Goal: Information Seeking & Learning: Find specific fact

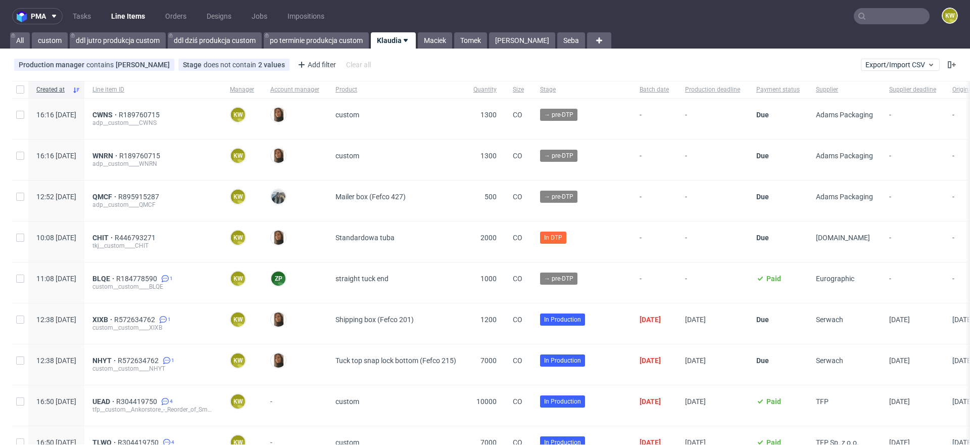
click at [868, 23] on input "text" at bounding box center [892, 16] width 76 height 16
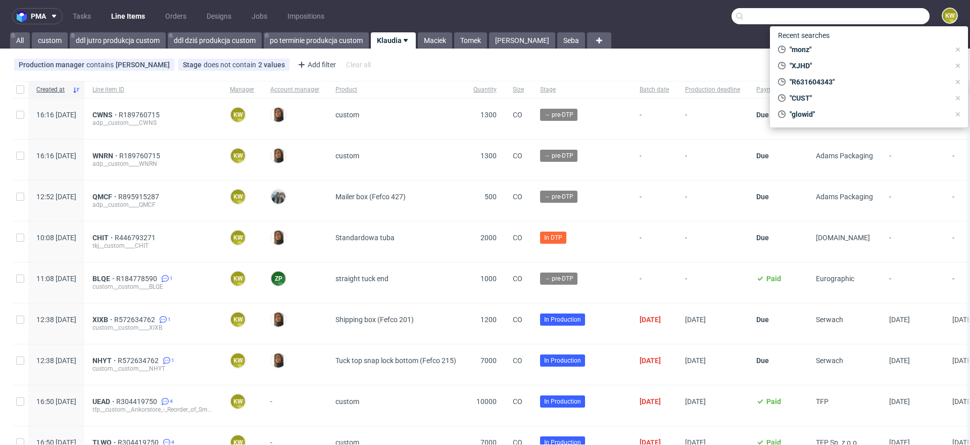
paste input "UNYG"
type input "UNYG"
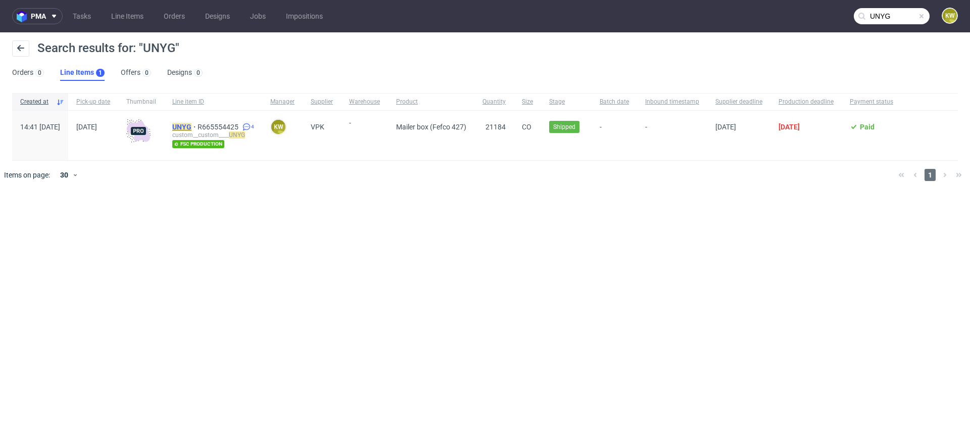
click at [192, 125] on mark "UNYG" at bounding box center [181, 127] width 19 height 8
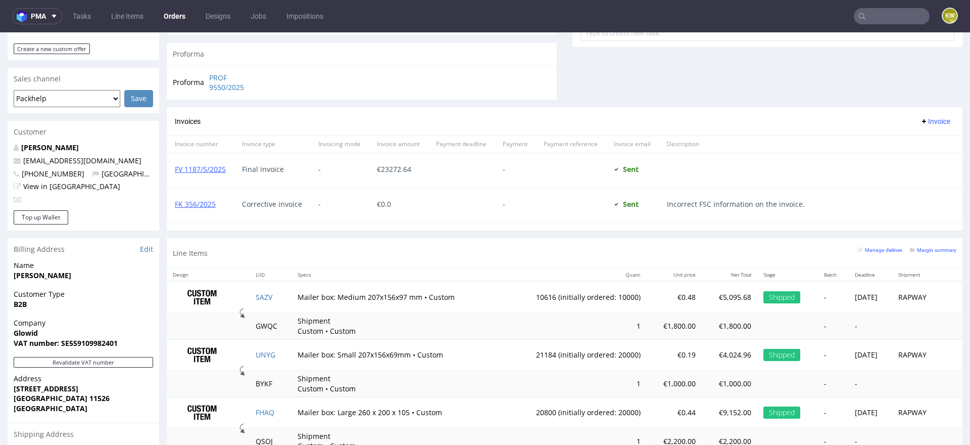
scroll to position [516, 0]
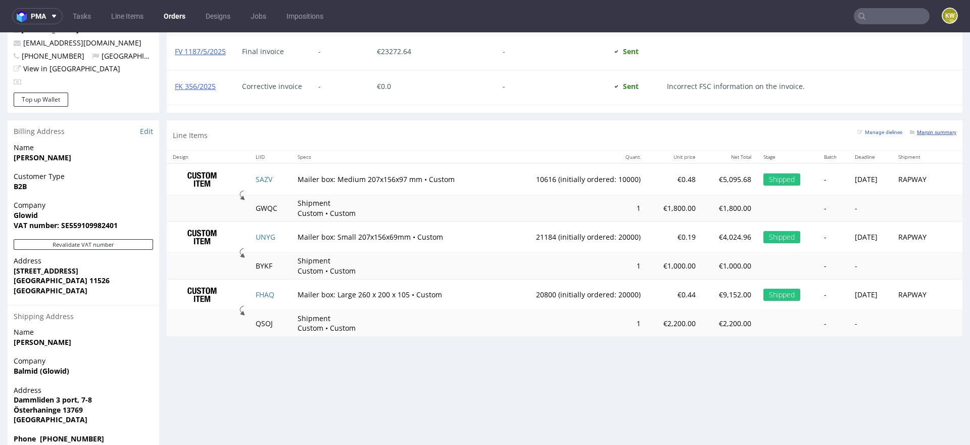
click at [920, 131] on small "Margin summary" at bounding box center [933, 132] width 46 height 6
click at [920, 129] on small "Margin summary" at bounding box center [933, 132] width 46 height 6
click at [122, 8] on link "Line Items" at bounding box center [127, 16] width 44 height 16
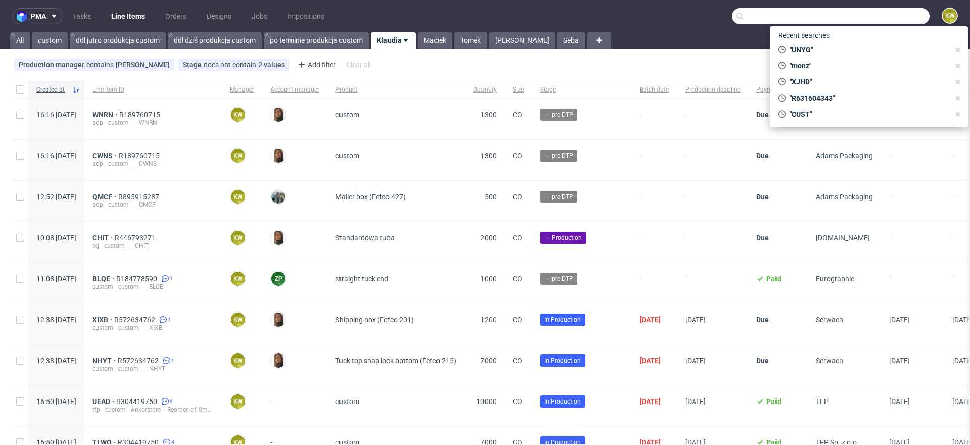
click at [908, 9] on input "text" at bounding box center [831, 16] width 198 height 16
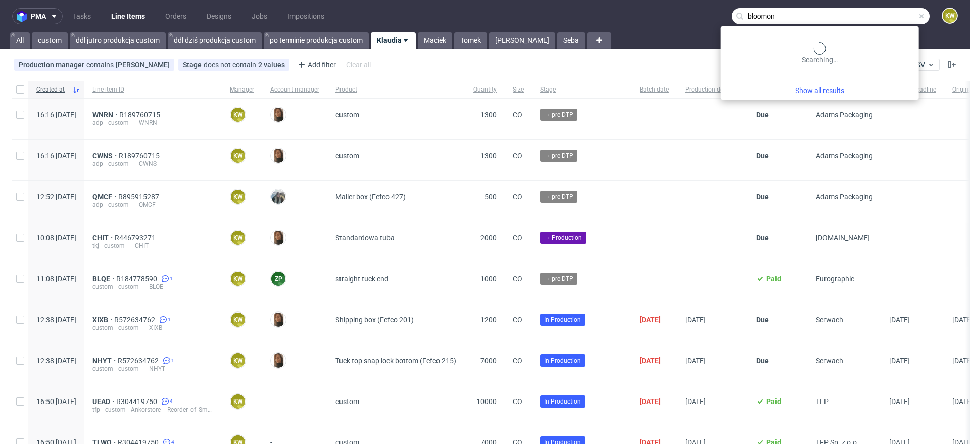
type input "bloomon"
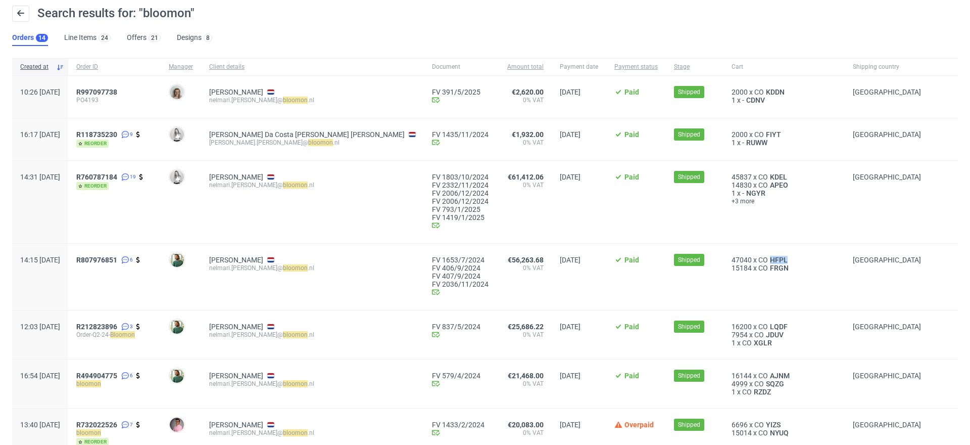
scroll to position [34, 0]
click at [764, 92] on span "KDDN" at bounding box center [775, 92] width 23 height 8
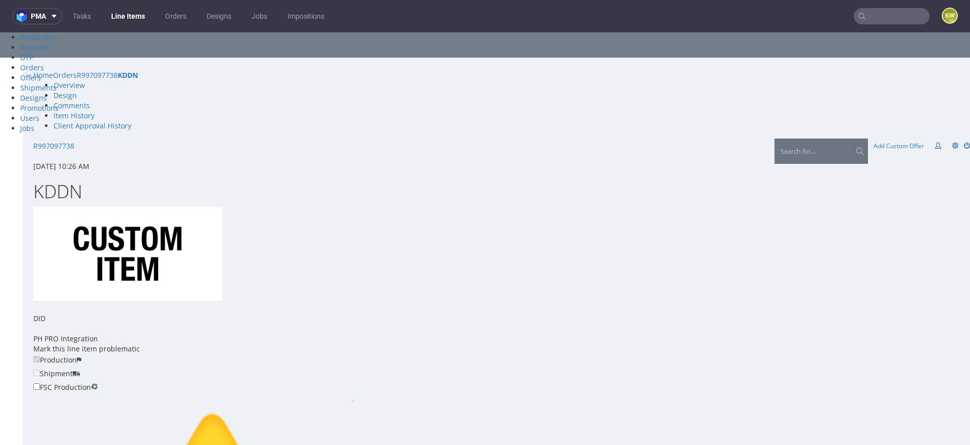
scroll to position [27, 0]
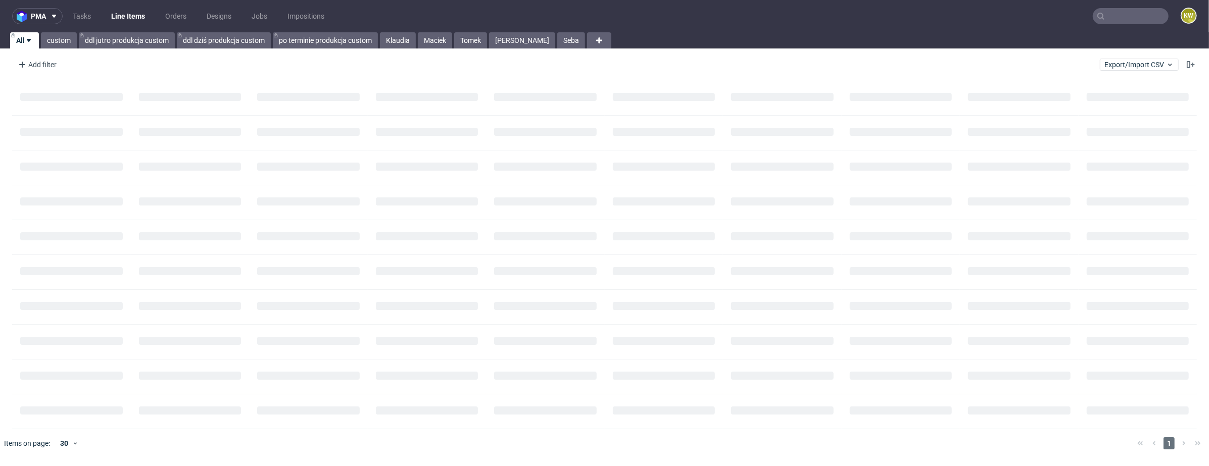
click at [1134, 16] on input "text" at bounding box center [1131, 16] width 76 height 16
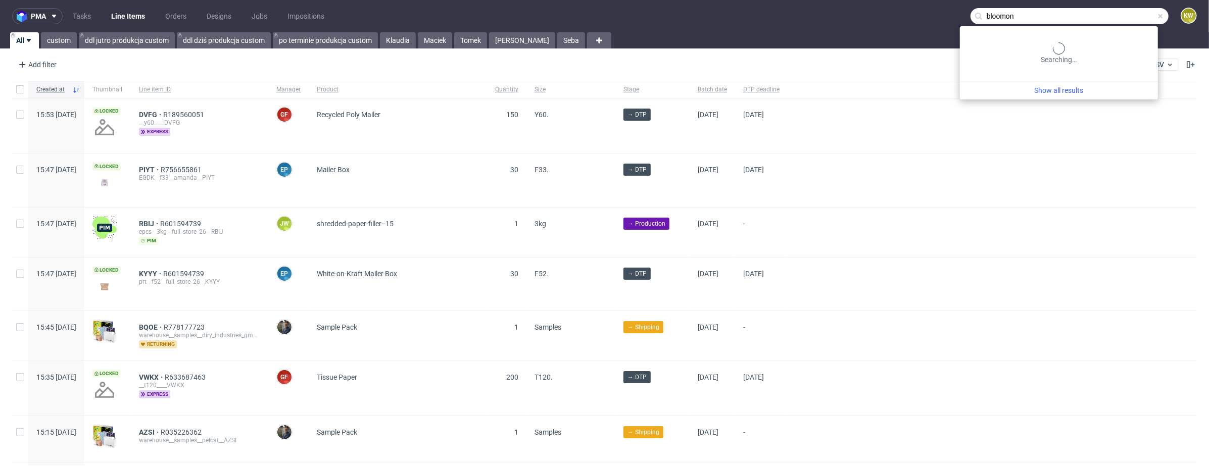
type input "bloomon"
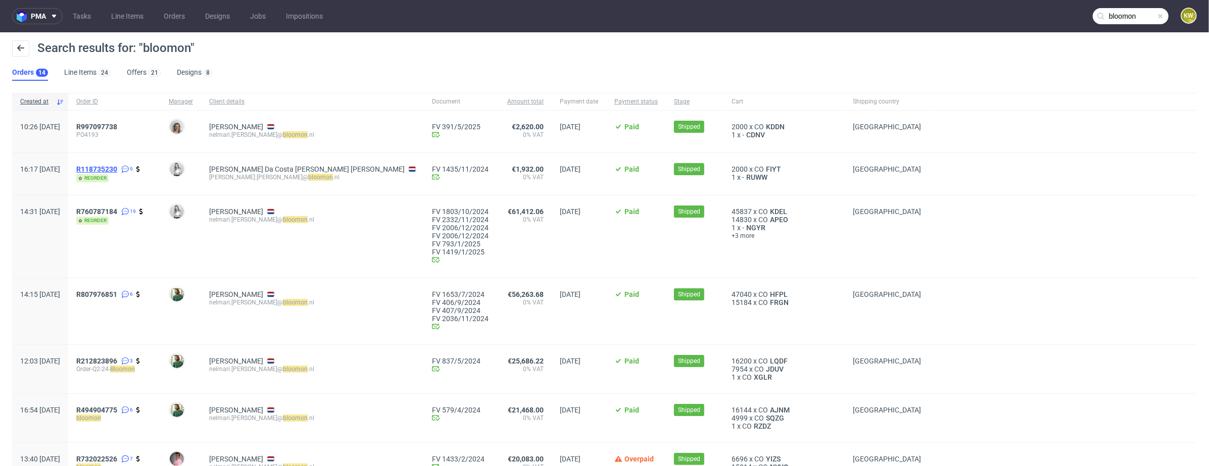
click at [117, 170] on span "R118735230" at bounding box center [96, 169] width 41 height 8
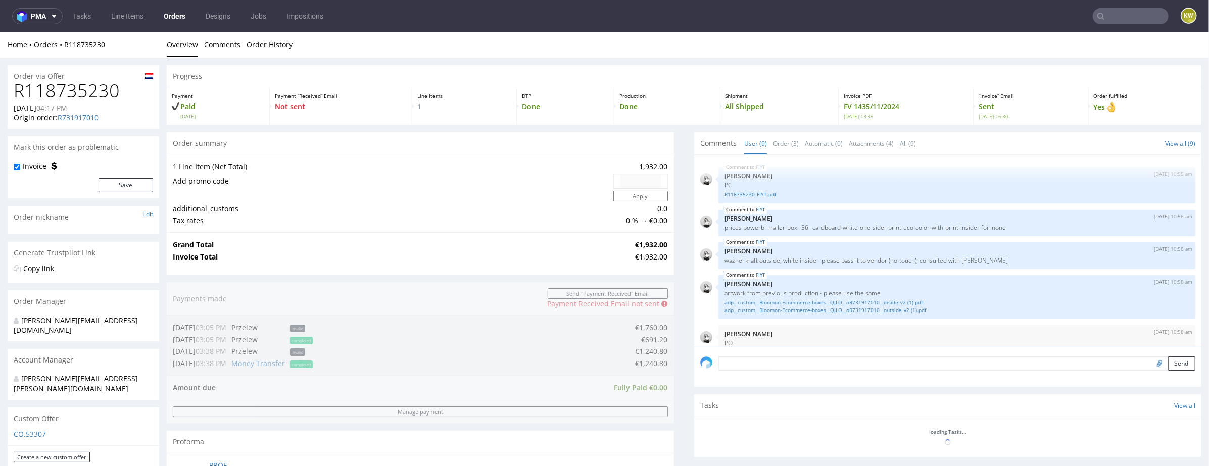
scroll to position [162, 0]
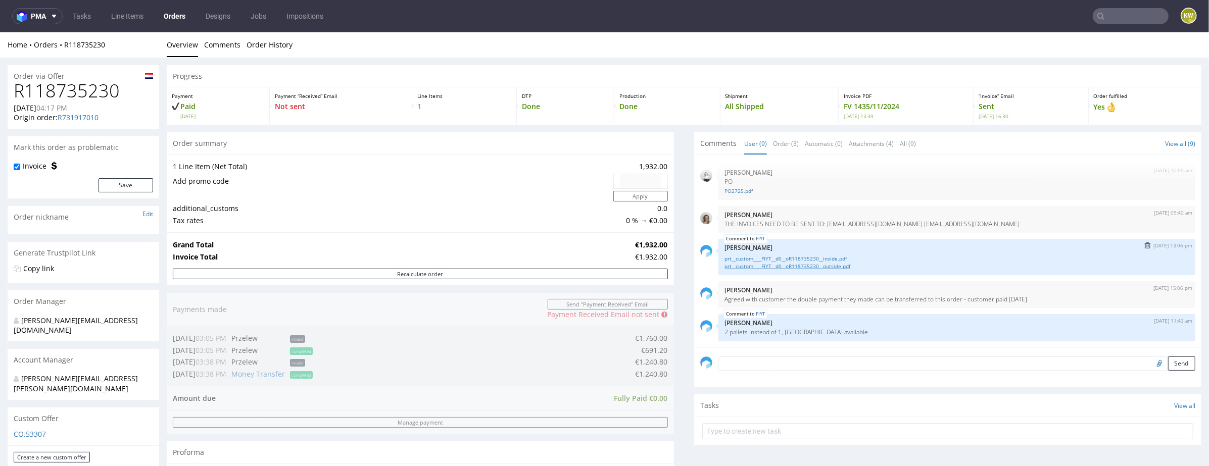
click at [818, 266] on link "prt__custom____FIYT__d0__oR118735230__outside.pdf" at bounding box center [957, 266] width 465 height 8
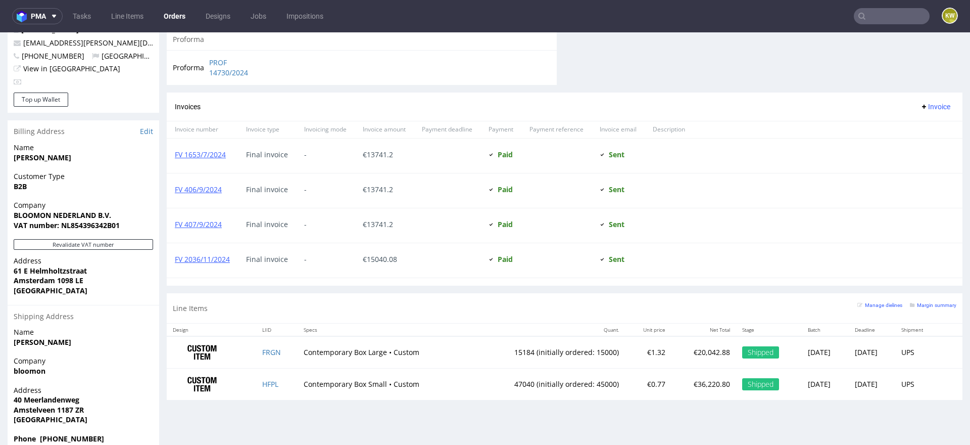
scroll to position [3, 0]
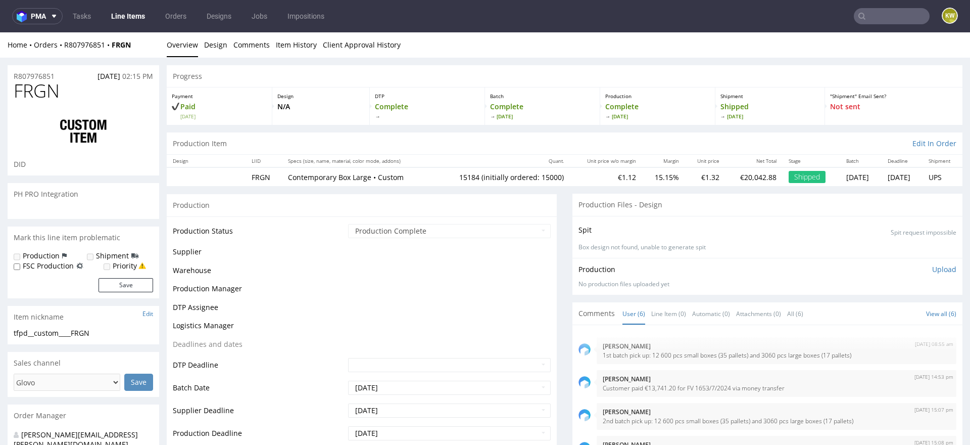
scroll to position [17, 0]
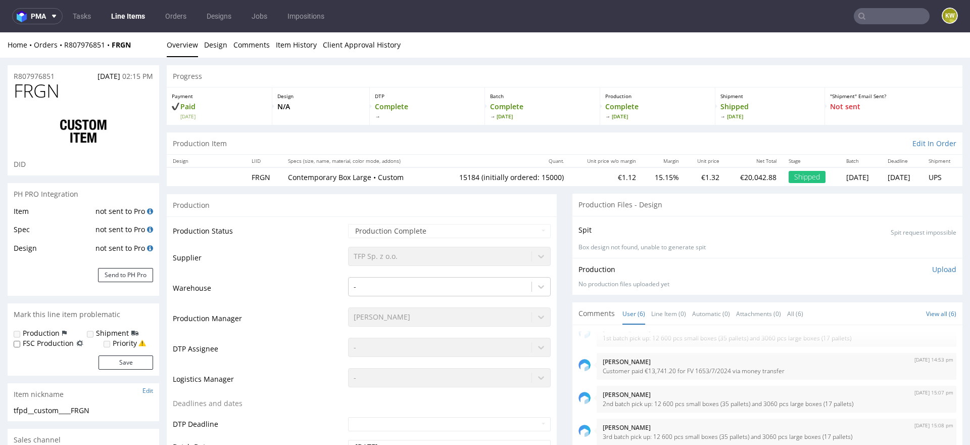
type input "15184"
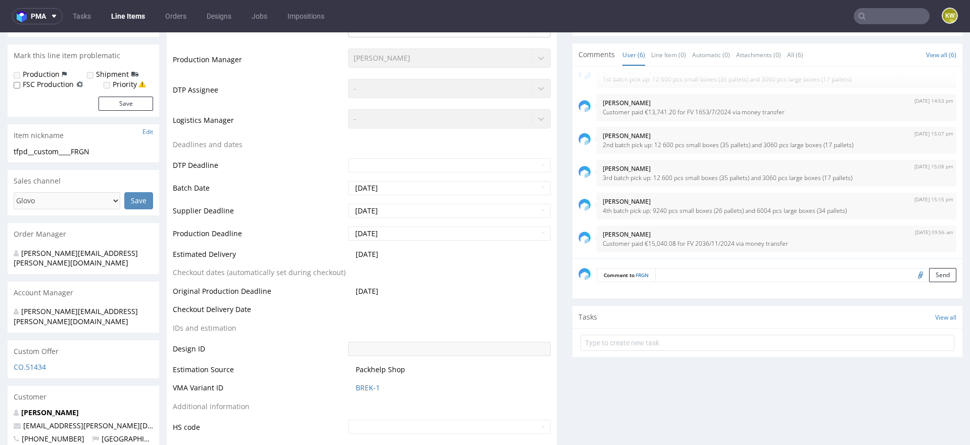
scroll to position [260, 0]
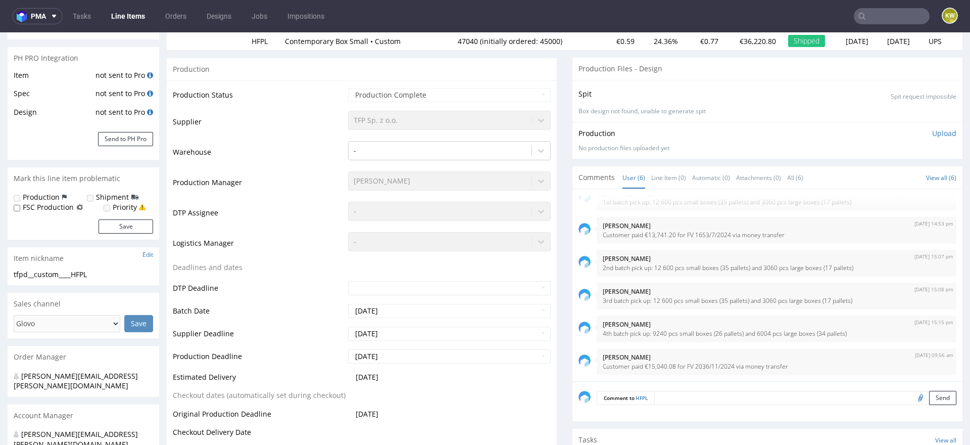
scroll to position [155, 0]
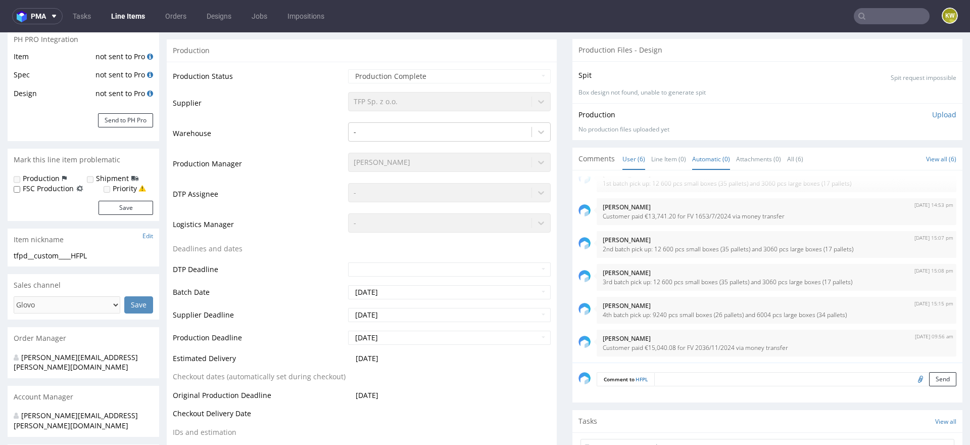
click at [692, 157] on link "Automatic (0)" at bounding box center [711, 159] width 38 height 22
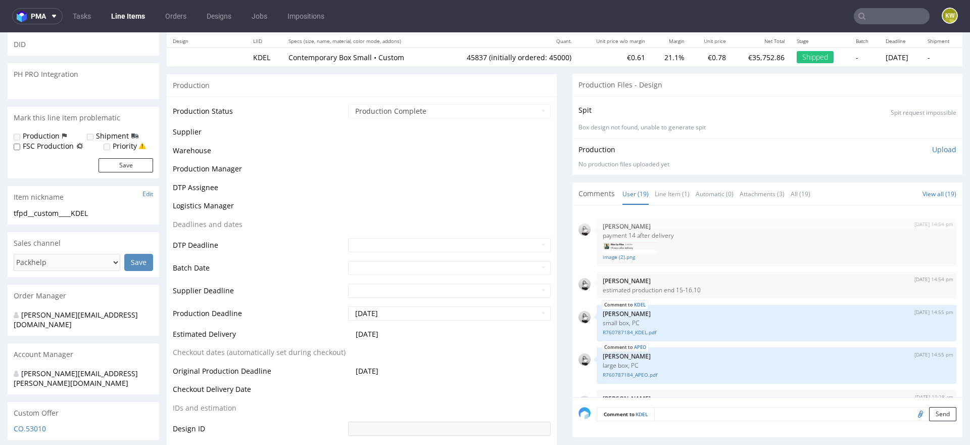
scroll to position [485, 0]
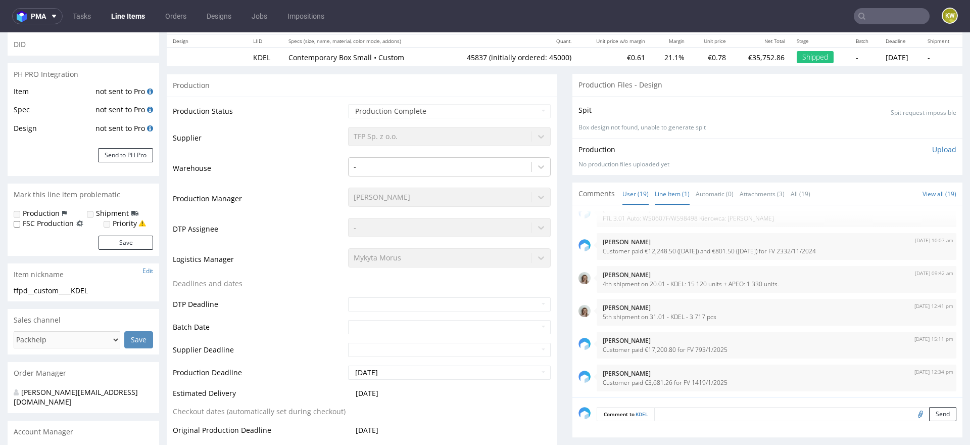
click at [658, 198] on link "Line Item (1)" at bounding box center [672, 194] width 35 height 22
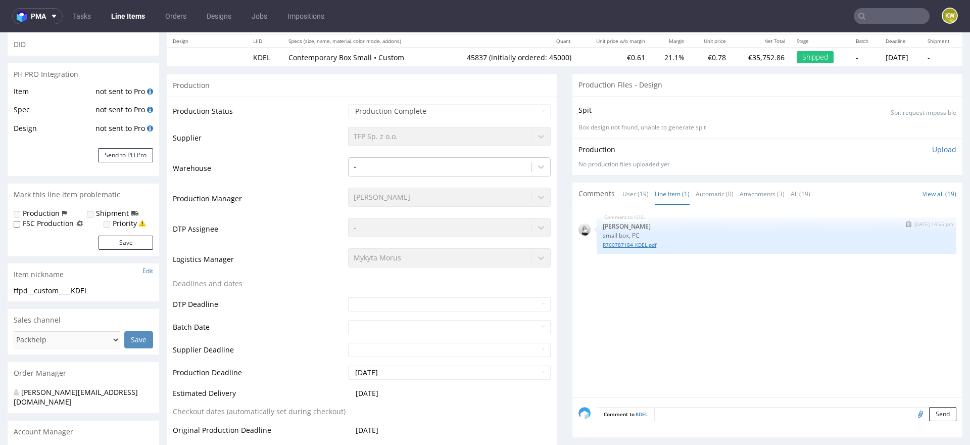
click at [621, 244] on link "R760787184_KDEL.pdf" at bounding box center [777, 245] width 348 height 8
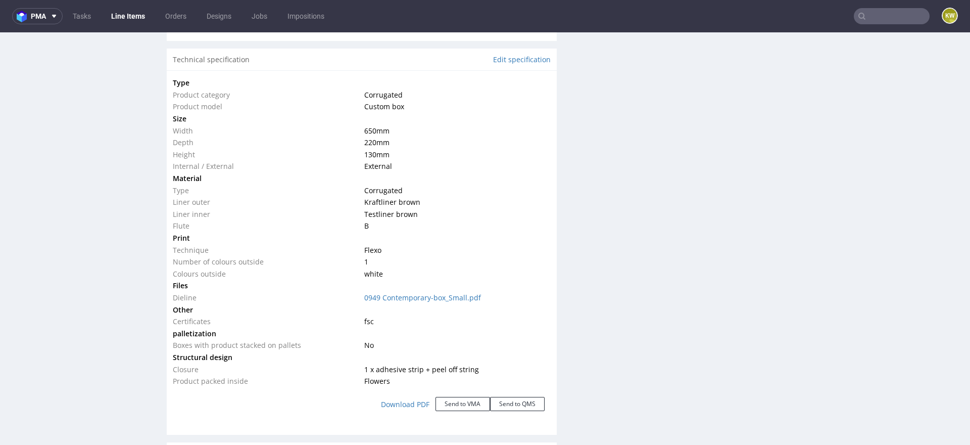
scroll to position [942, 0]
click at [420, 292] on link "0949 Contemporary-box_Small.pdf" at bounding box center [422, 296] width 117 height 10
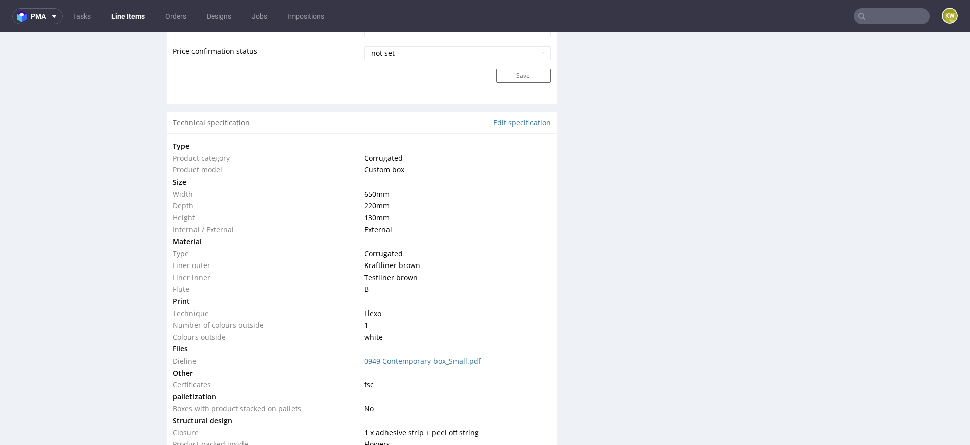
scroll to position [0, 0]
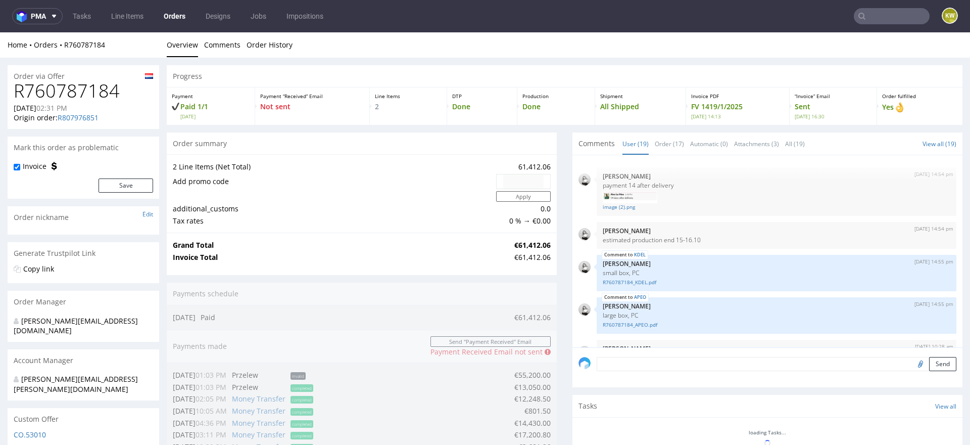
scroll to position [485, 0]
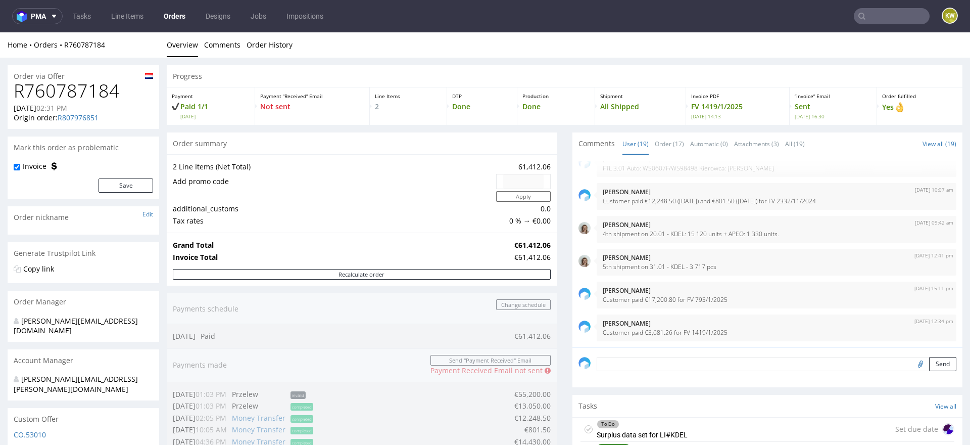
click at [81, 90] on h1 "R760787184" at bounding box center [83, 91] width 139 height 20
click at [80, 90] on h1 "R760787184" at bounding box center [83, 91] width 139 height 20
copy h1 "R760787184"
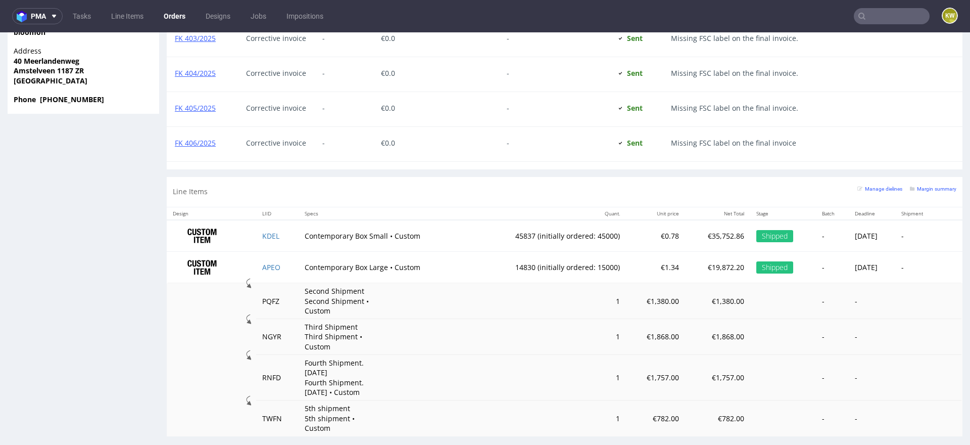
scroll to position [3, 0]
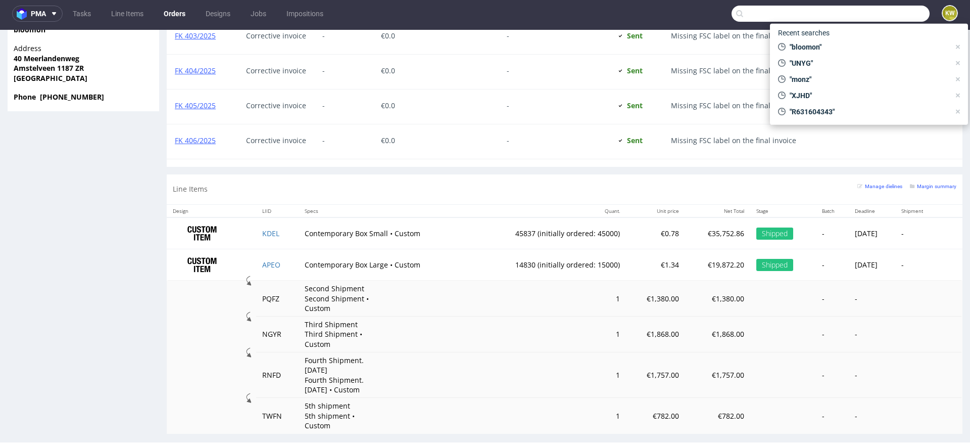
click at [874, 18] on input "text" at bounding box center [831, 14] width 198 height 16
paste input "R068158267"
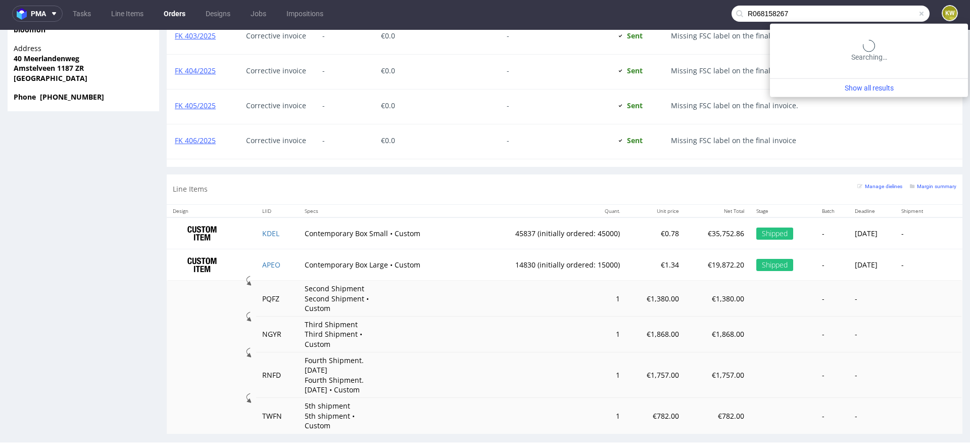
type input "R068158267"
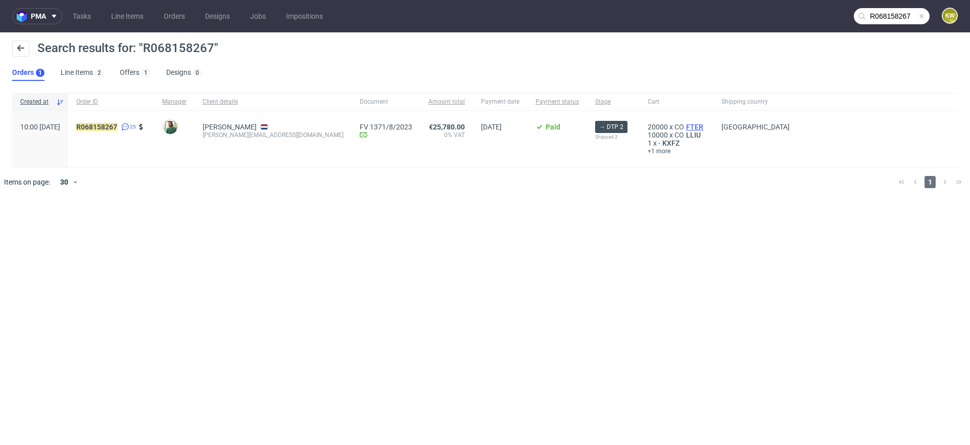
click at [684, 126] on span "FTER" at bounding box center [694, 127] width 21 height 8
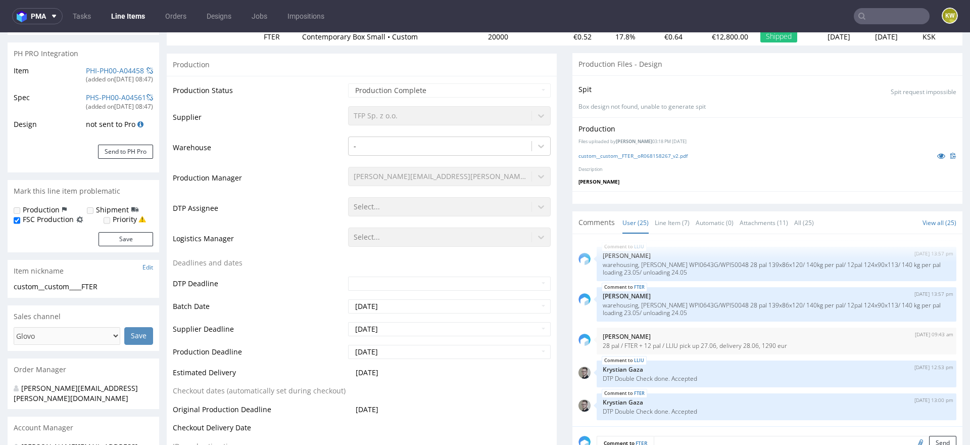
scroll to position [168, 0]
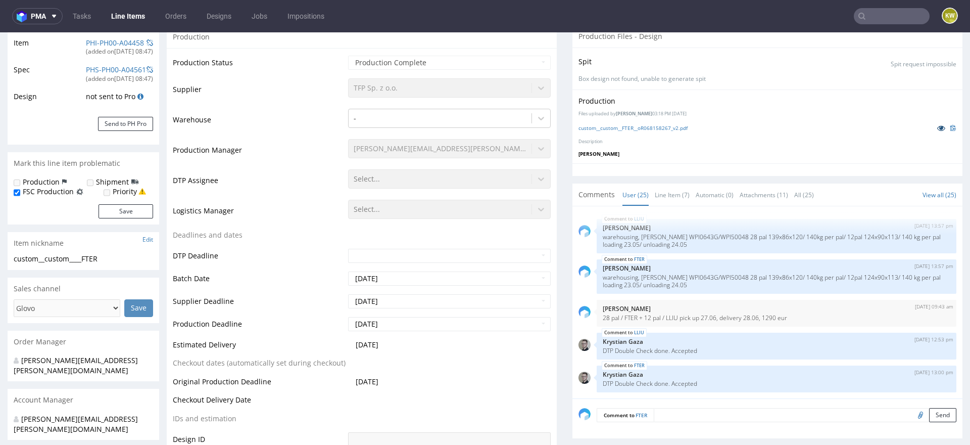
click at [937, 126] on icon at bounding box center [941, 127] width 8 height 7
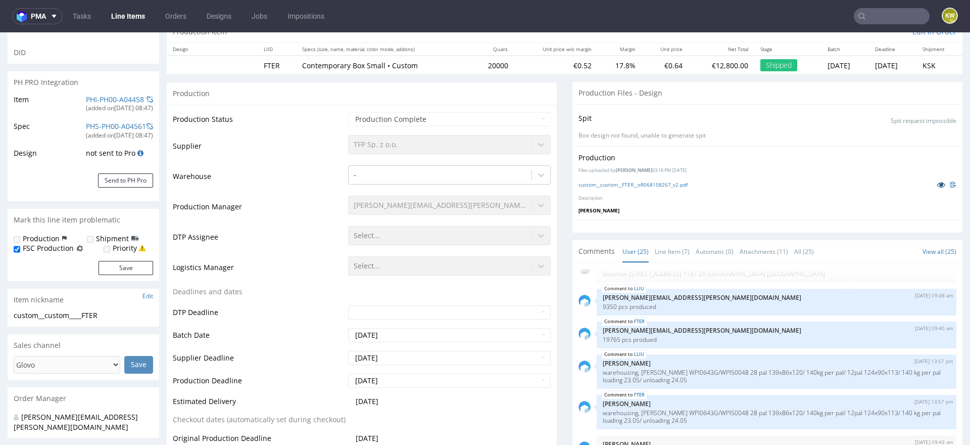
scroll to position [1333, 0]
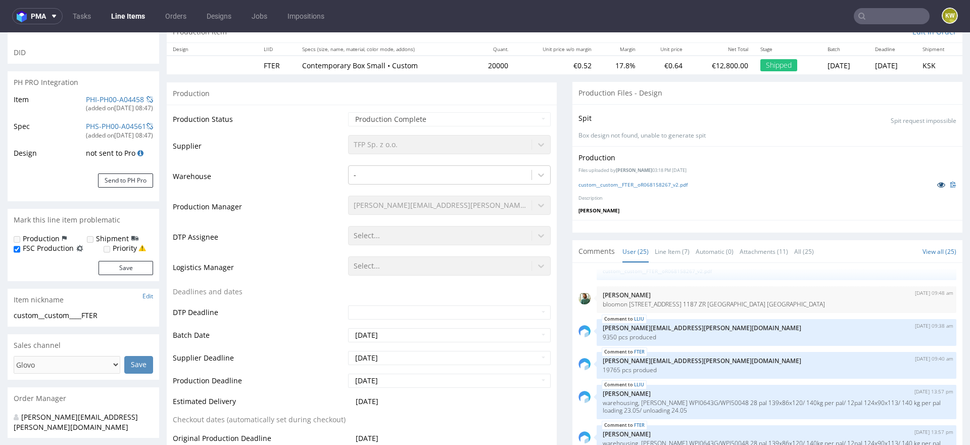
click at [937, 181] on icon at bounding box center [941, 184] width 8 height 7
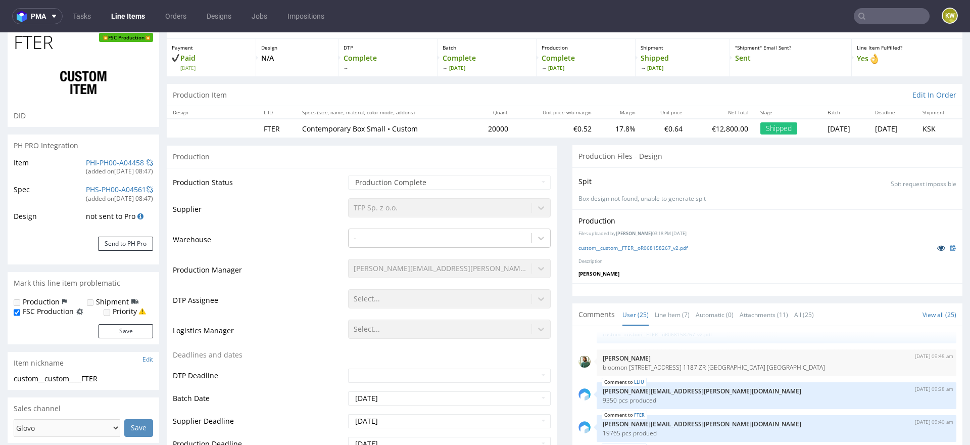
scroll to position [49, 0]
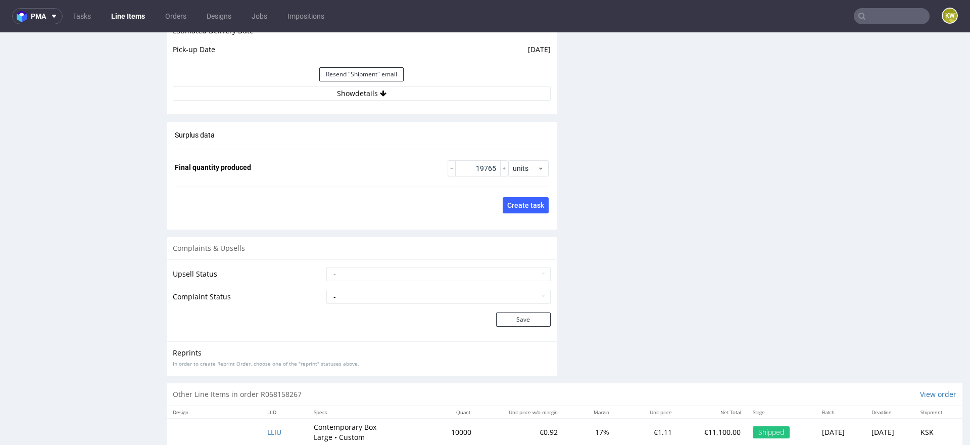
click at [273, 208] on div "Save changes and update quantity Create task" at bounding box center [362, 205] width 374 height 16
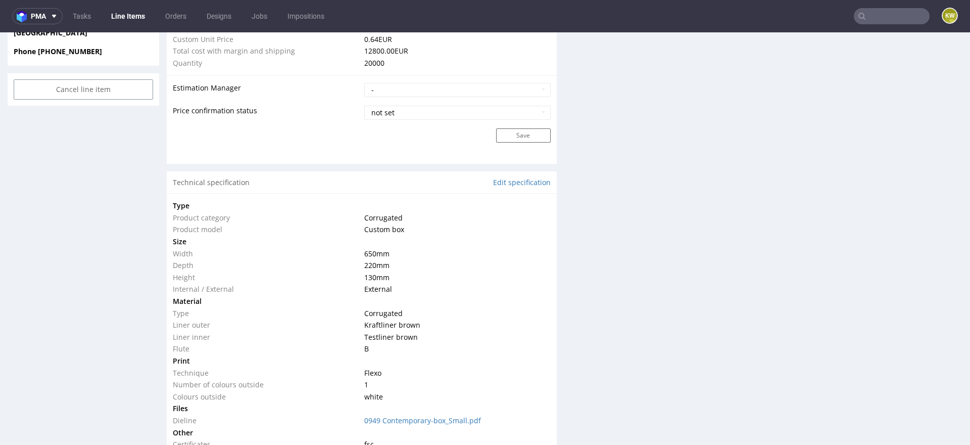
scroll to position [0, 0]
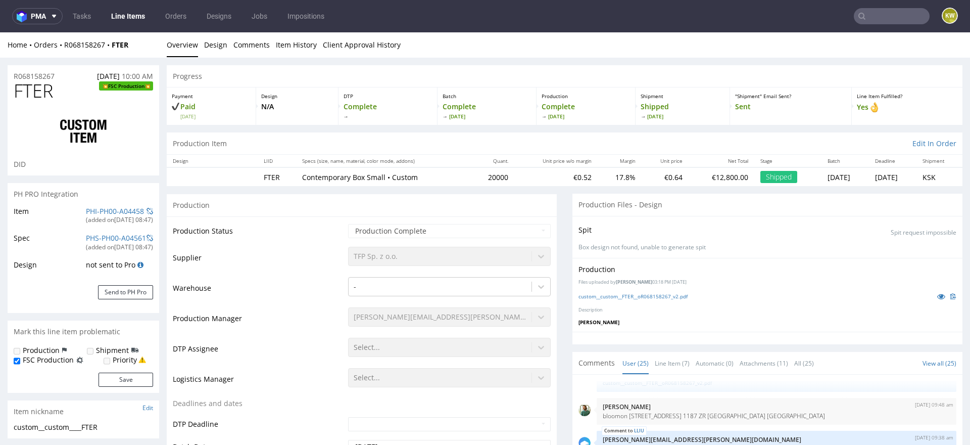
click at [302, 253] on td "Supplier" at bounding box center [259, 261] width 173 height 30
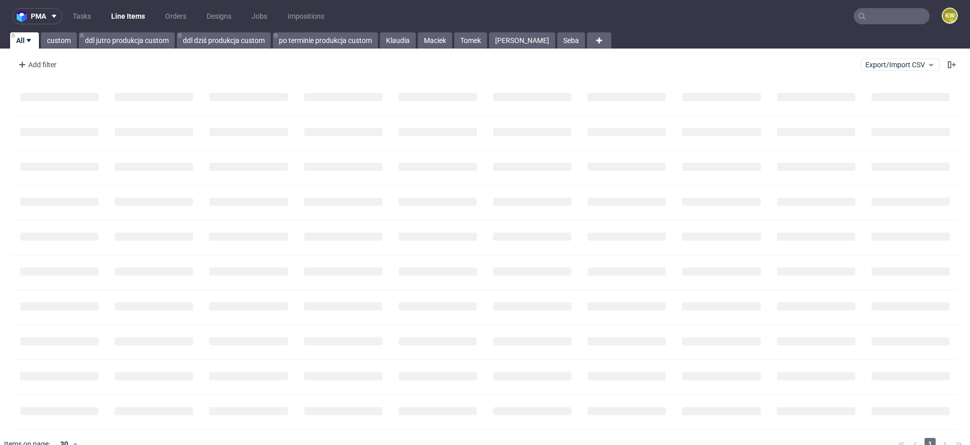
click at [871, 18] on input "text" at bounding box center [892, 16] width 76 height 16
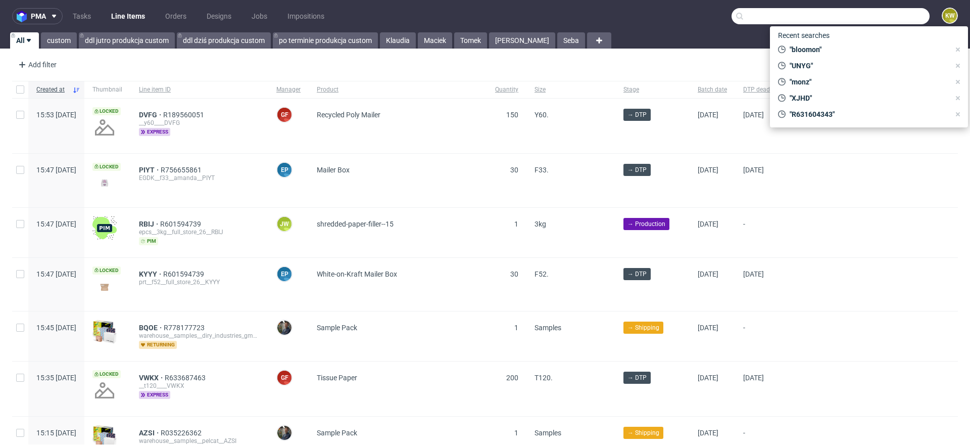
paste input "APEO"
type input "APEO"
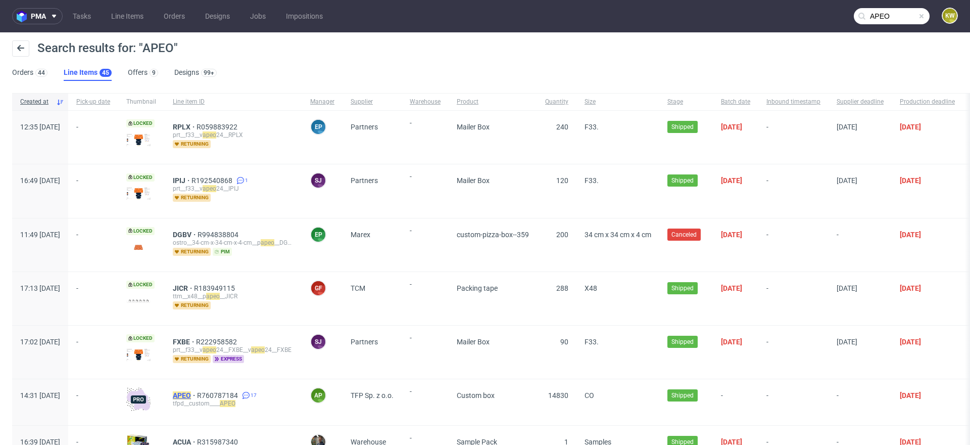
click at [191, 392] on mark "APEO" at bounding box center [182, 395] width 18 height 8
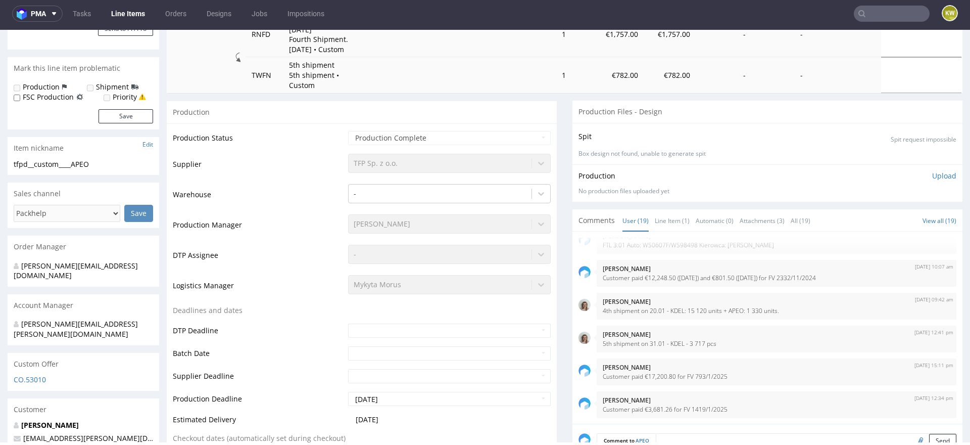
scroll to position [274, 0]
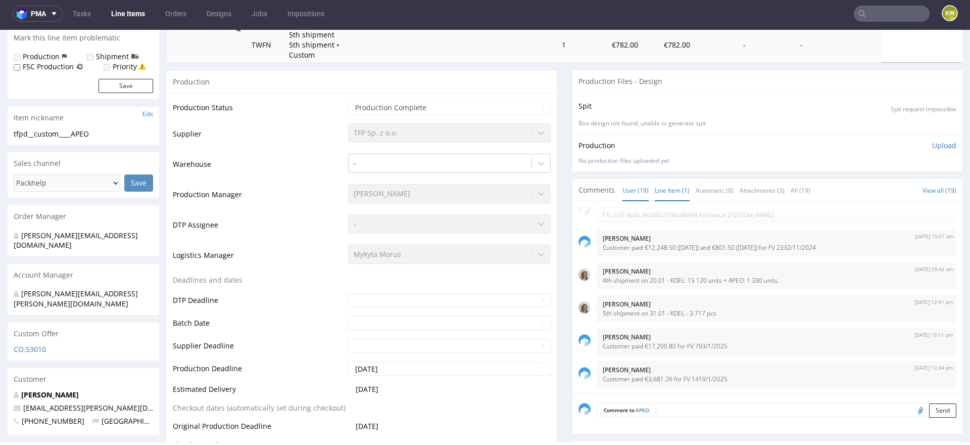
click at [661, 179] on link "Line Item (1)" at bounding box center [672, 190] width 35 height 22
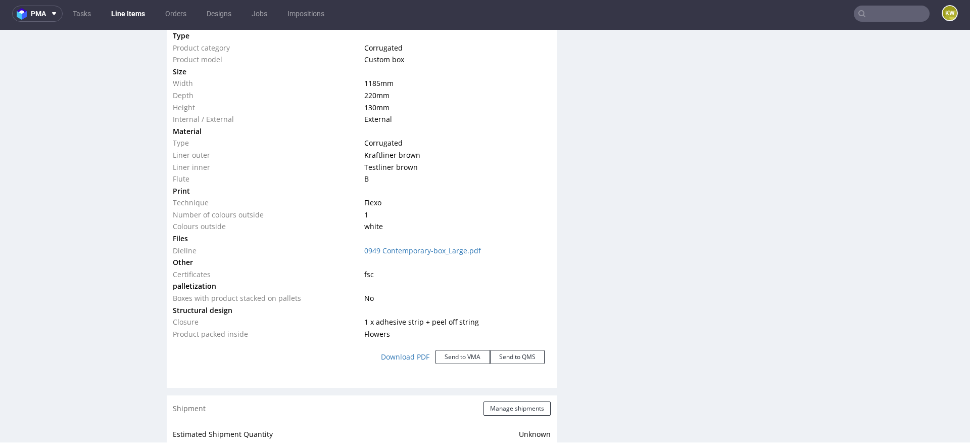
scroll to position [1156, 0]
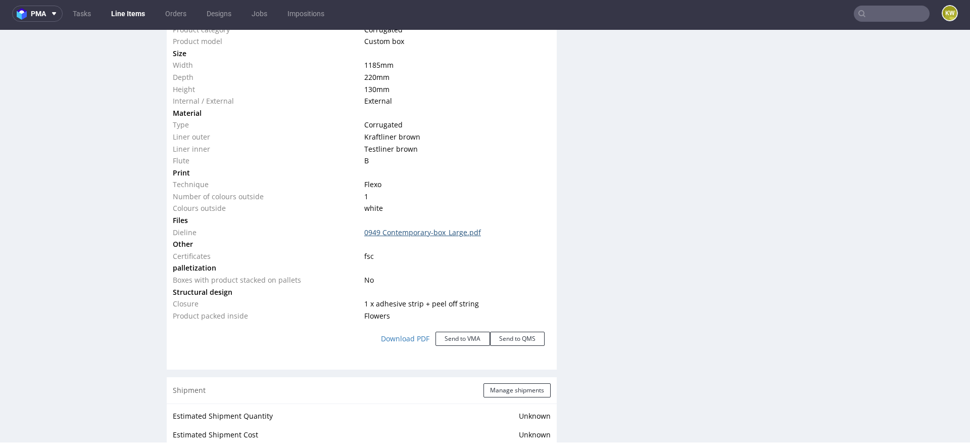
click at [435, 227] on link "0949 Contemporary-box_Large.pdf" at bounding box center [422, 232] width 117 height 10
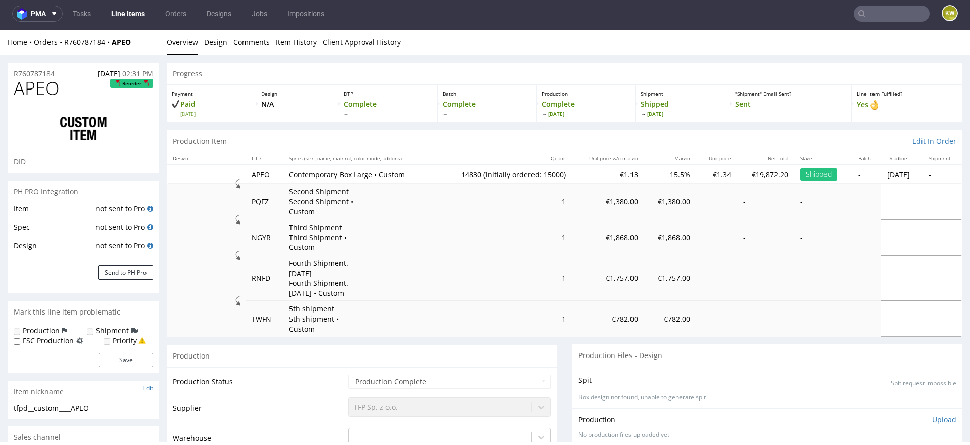
scroll to position [0, 0]
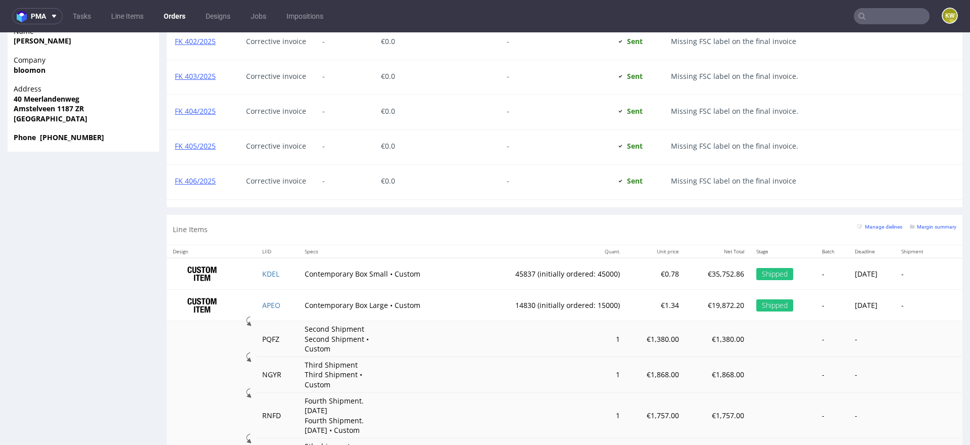
scroll to position [865, 0]
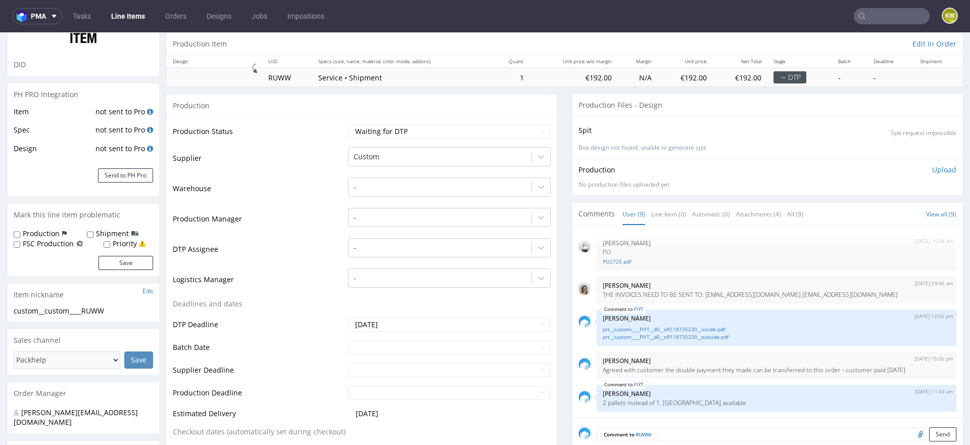
scroll to position [83, 0]
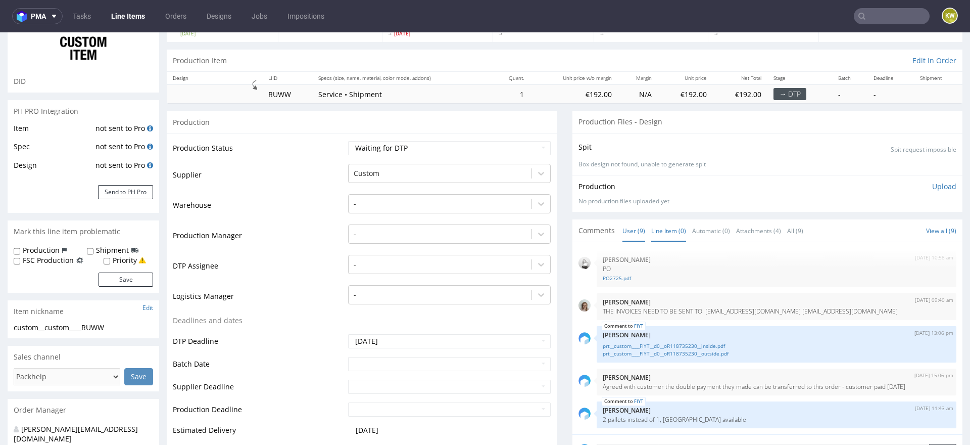
click at [675, 228] on link "Line Item (0)" at bounding box center [668, 231] width 35 height 22
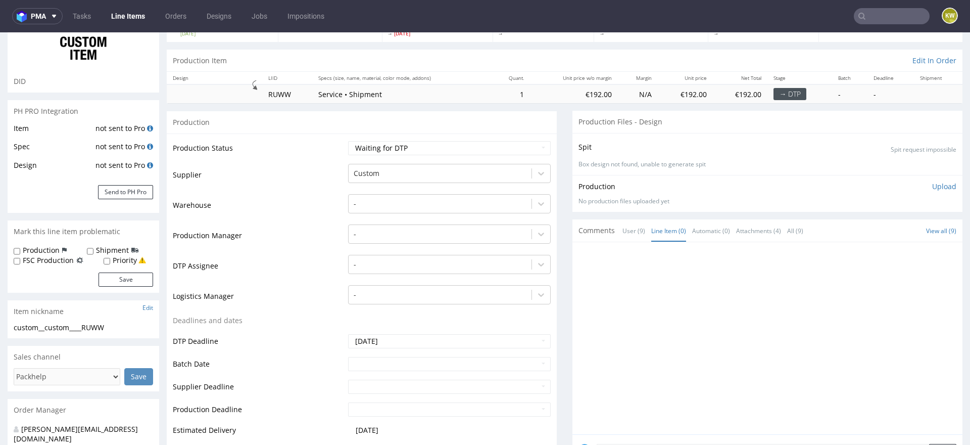
click at [614, 224] on div "Comments User (9) Line Item (0) Automatic (0) Attachments (4) All (9) View all …" at bounding box center [768, 230] width 390 height 22
click at [628, 230] on link "User (9)" at bounding box center [634, 231] width 23 height 22
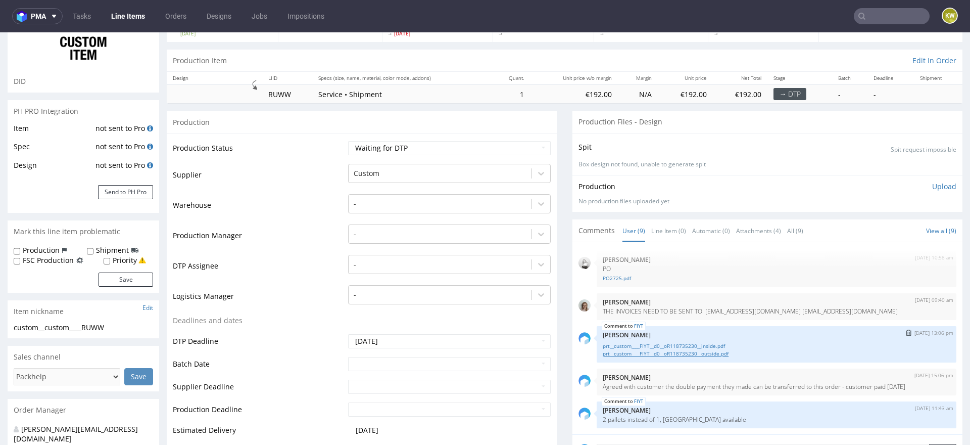
click at [641, 353] on link "prt__custom____FIYT__d0__oR118735230__outside.pdf" at bounding box center [777, 354] width 348 height 8
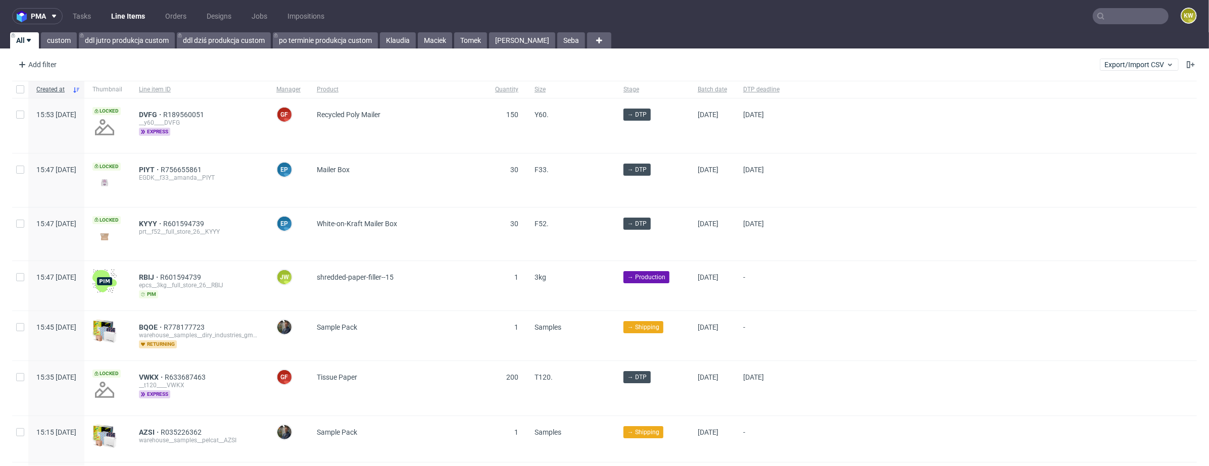
click at [1107, 28] on nav "pma Tasks Line Items Orders Designs Jobs Impositions KW" at bounding box center [604, 16] width 1209 height 32
click at [1116, 21] on input "text" at bounding box center [1131, 16] width 76 height 16
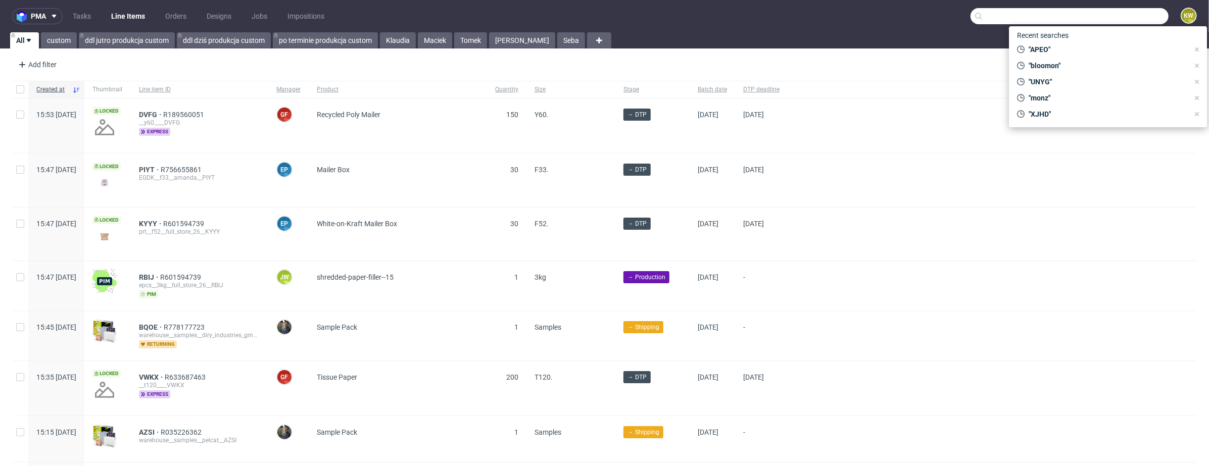
paste input "FTER"
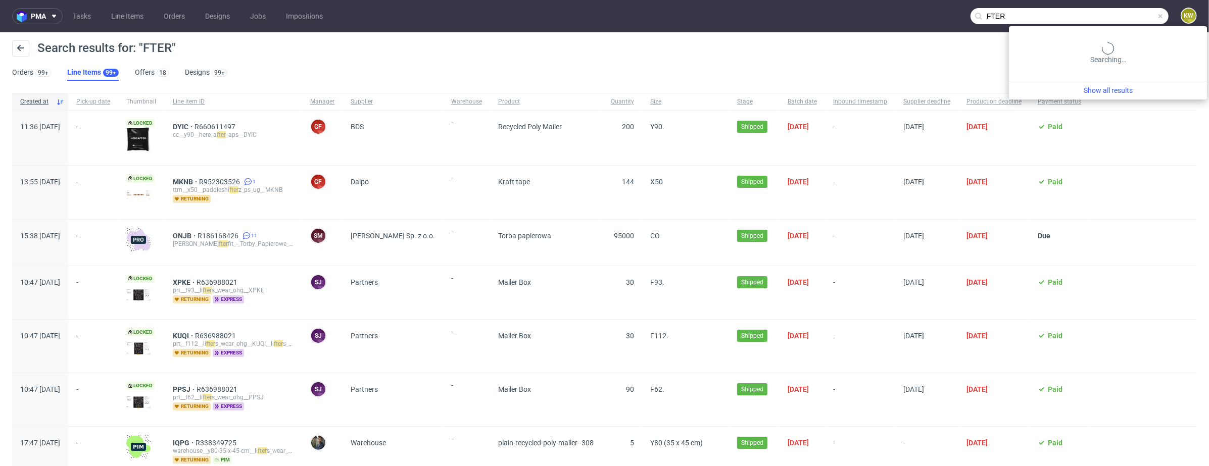
drag, startPoint x: 1129, startPoint y: 18, endPoint x: 866, endPoint y: 13, distance: 263.4
click at [882, 13] on nav "pma Tasks Line Items Orders Designs Jobs Impositions FTER KW" at bounding box center [604, 16] width 1209 height 32
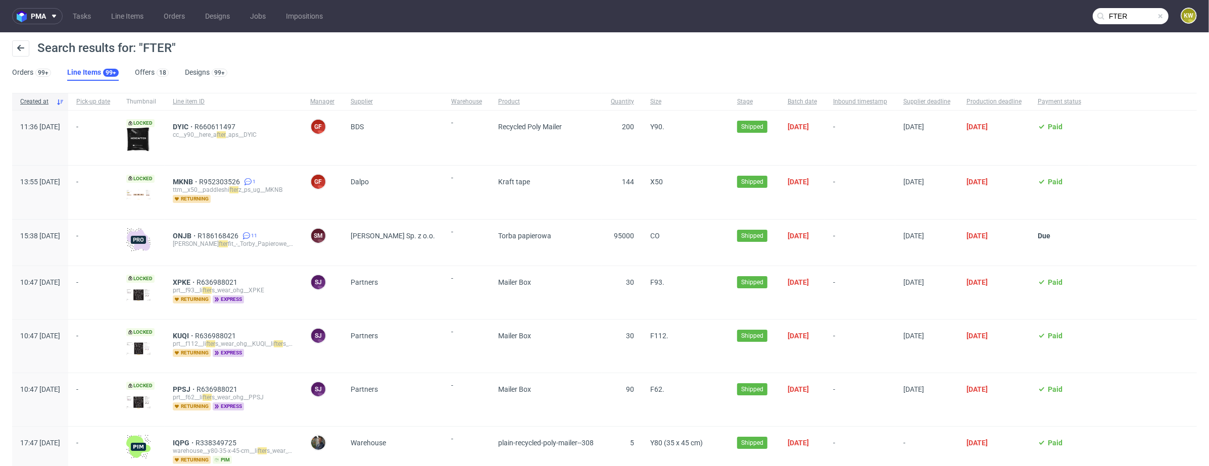
paste input "APEO"
type input "APEO"
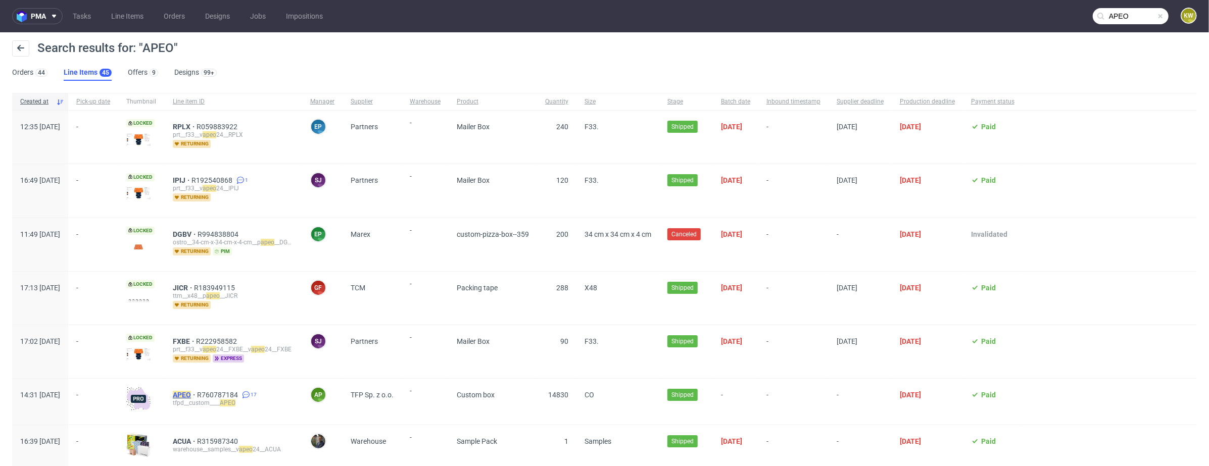
click at [191, 393] on mark "APEO" at bounding box center [182, 395] width 18 height 8
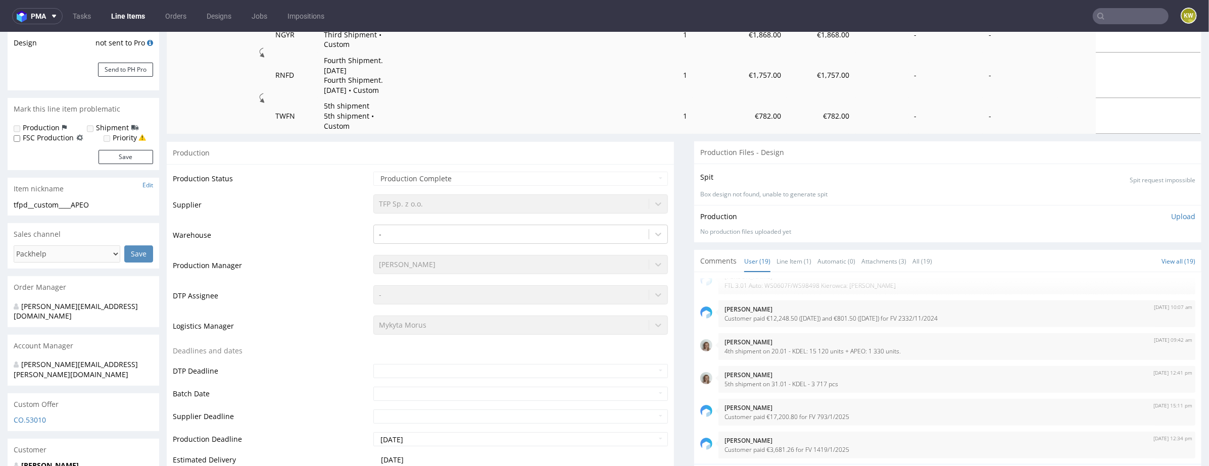
scroll to position [221, 0]
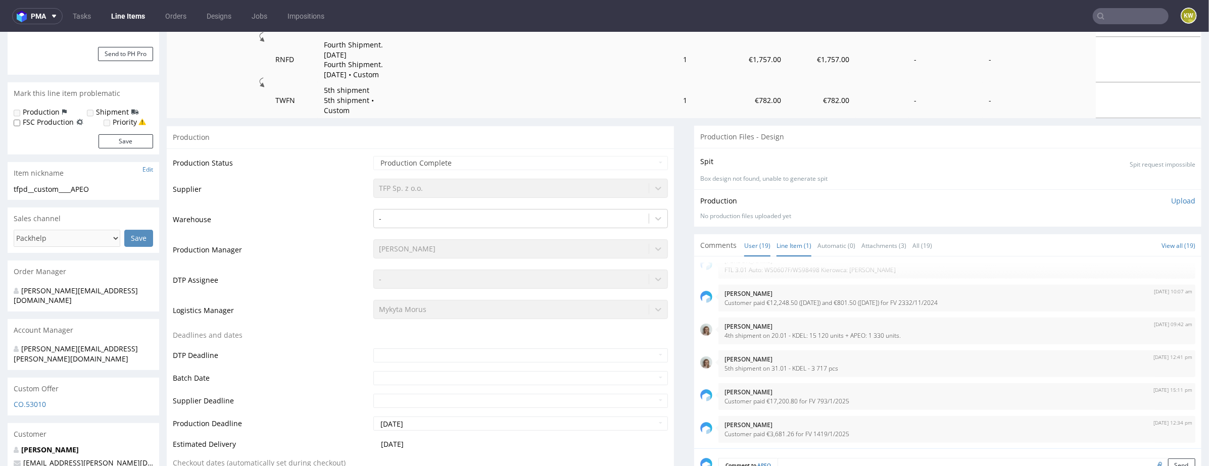
click at [787, 237] on link "Line Item (1)" at bounding box center [794, 245] width 35 height 22
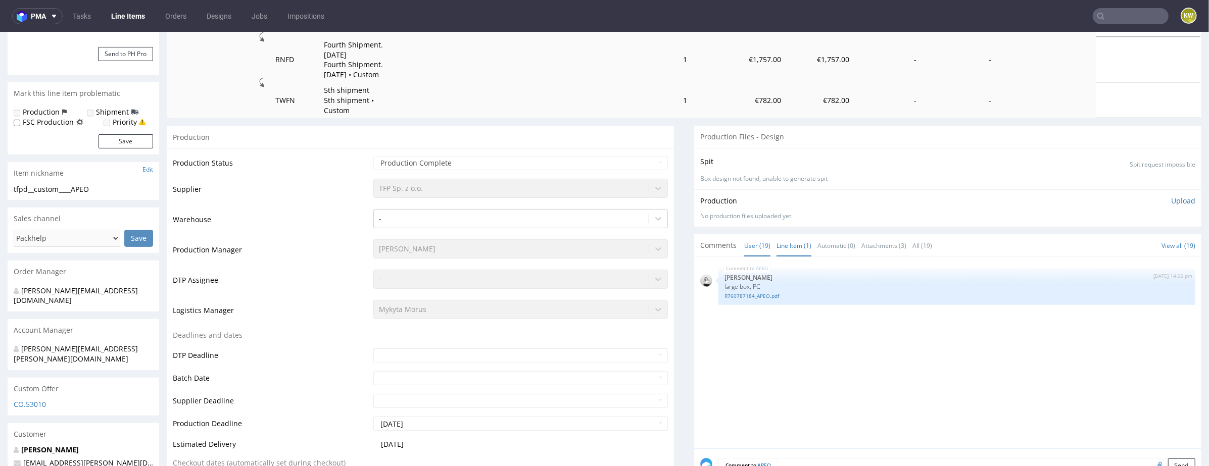
click at [753, 239] on link "User (19)" at bounding box center [757, 245] width 26 height 22
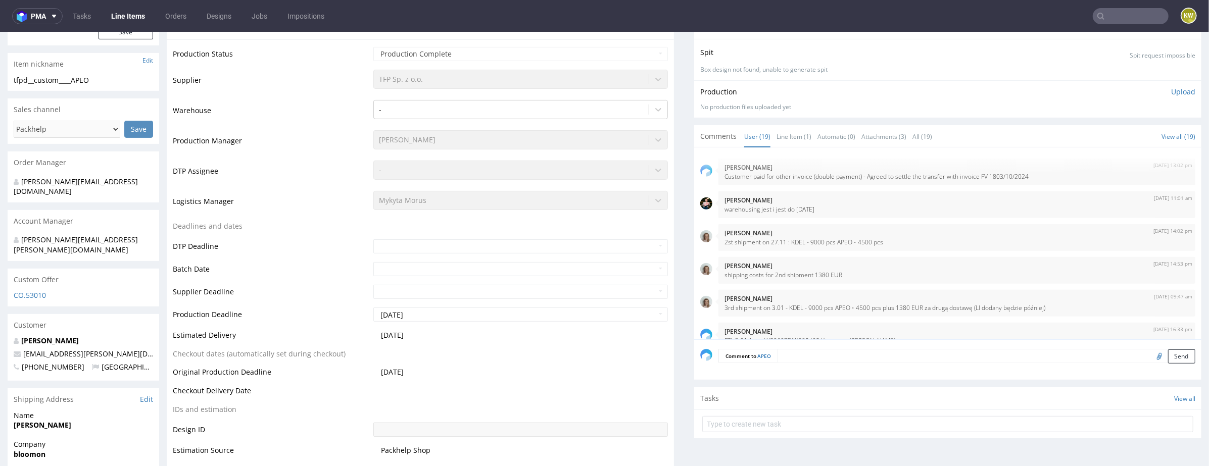
scroll to position [439, 0]
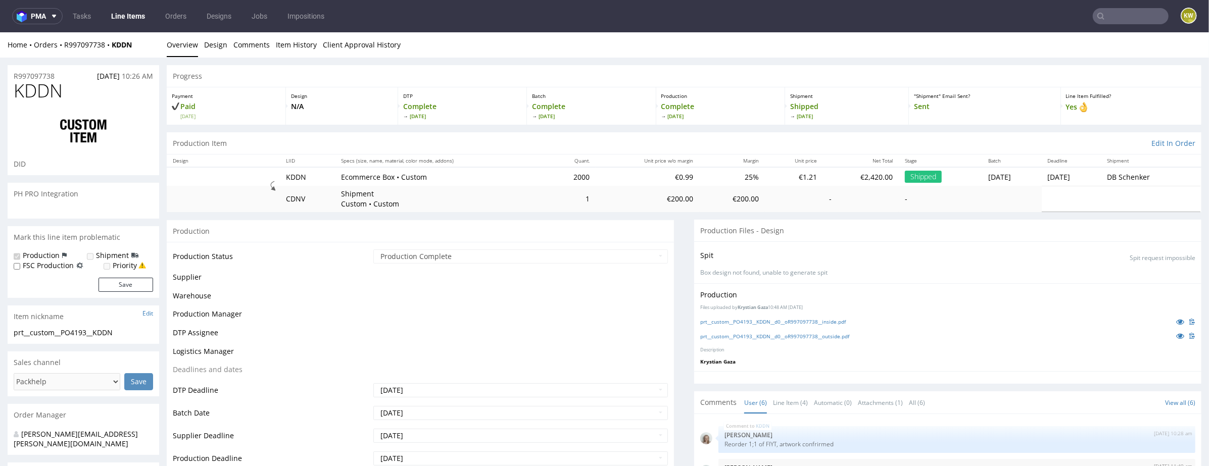
scroll to position [27, 0]
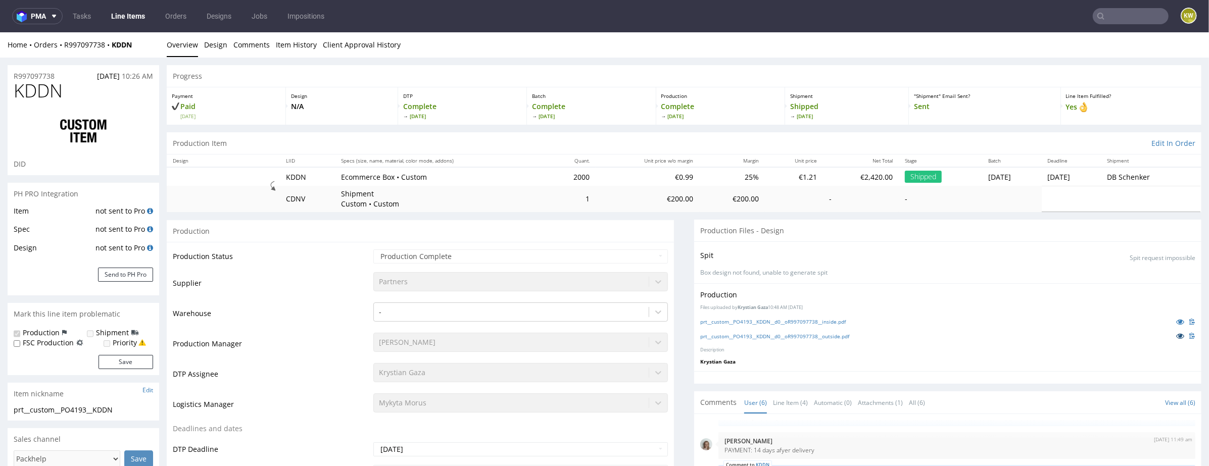
click at [1171, 335] on link at bounding box center [1180, 335] width 18 height 11
click at [1171, 318] on link at bounding box center [1180, 321] width 18 height 11
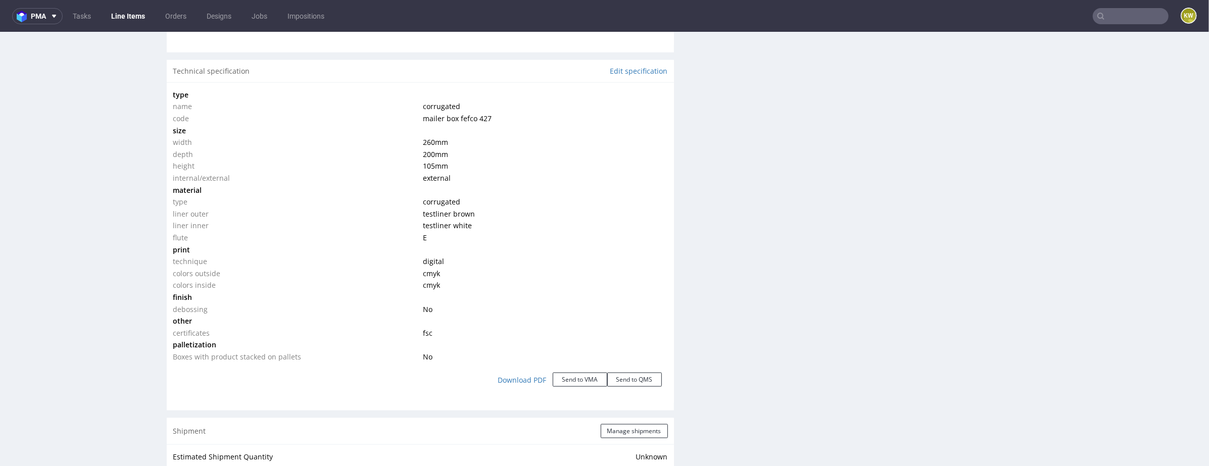
scroll to position [937, 0]
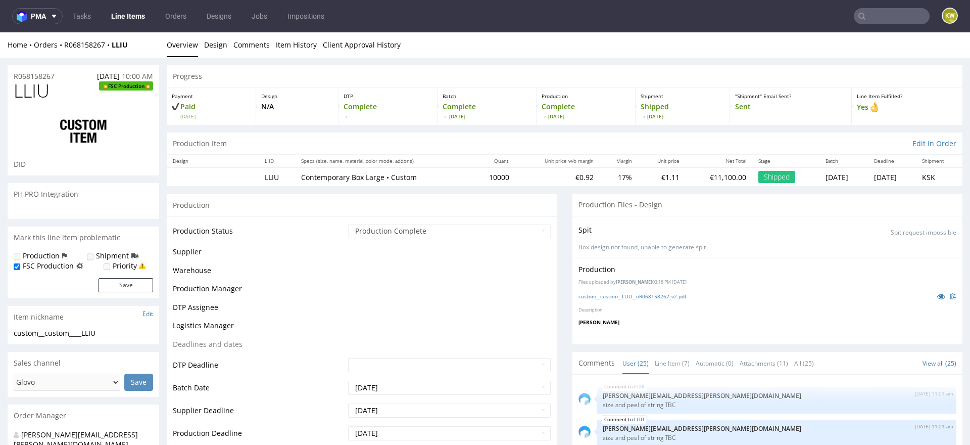
scroll to position [1443, 0]
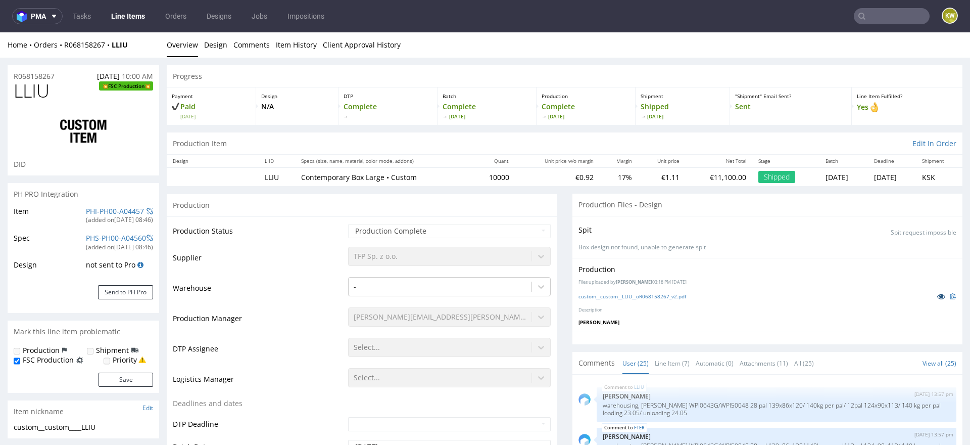
click at [937, 293] on icon at bounding box center [941, 296] width 8 height 7
